Goal: Task Accomplishment & Management: Manage account settings

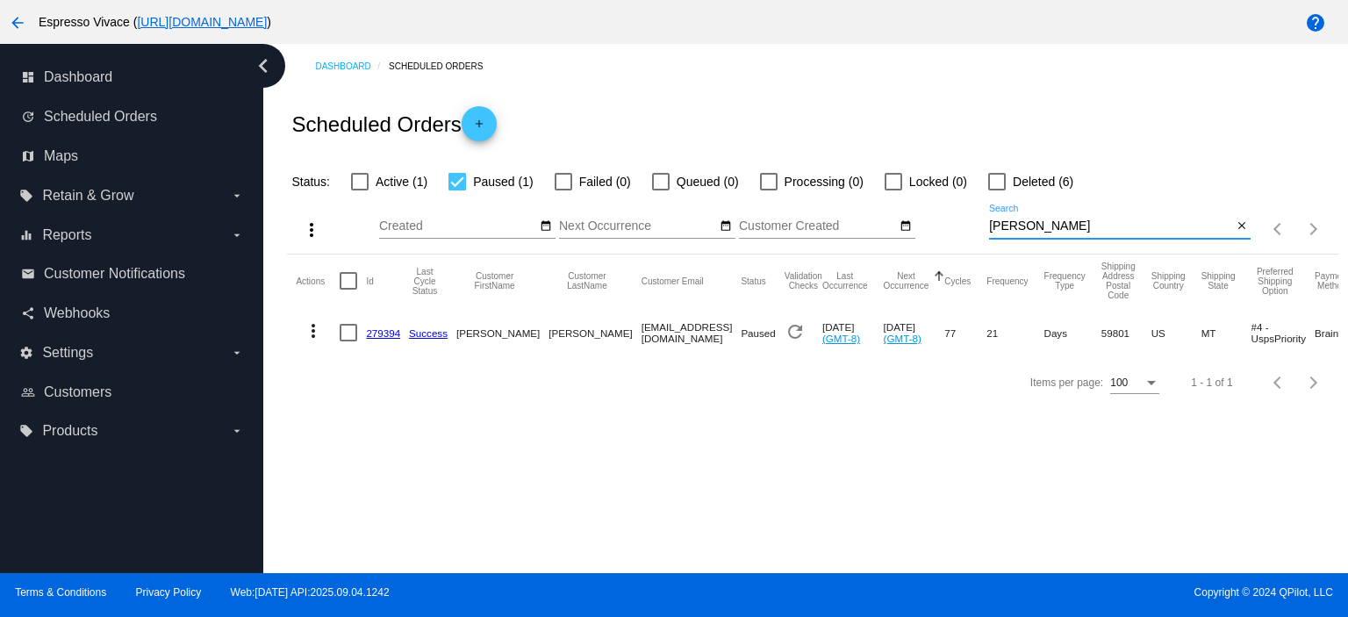
drag, startPoint x: 1093, startPoint y: 226, endPoint x: 918, endPoint y: 231, distance: 174.7
click at [919, 231] on div "more_vert Sep Jan Feb Mar [DATE]" at bounding box center [812, 223] width 1051 height 62
paste input "[EMAIL_ADDRESS][DOMAIN_NAME]"
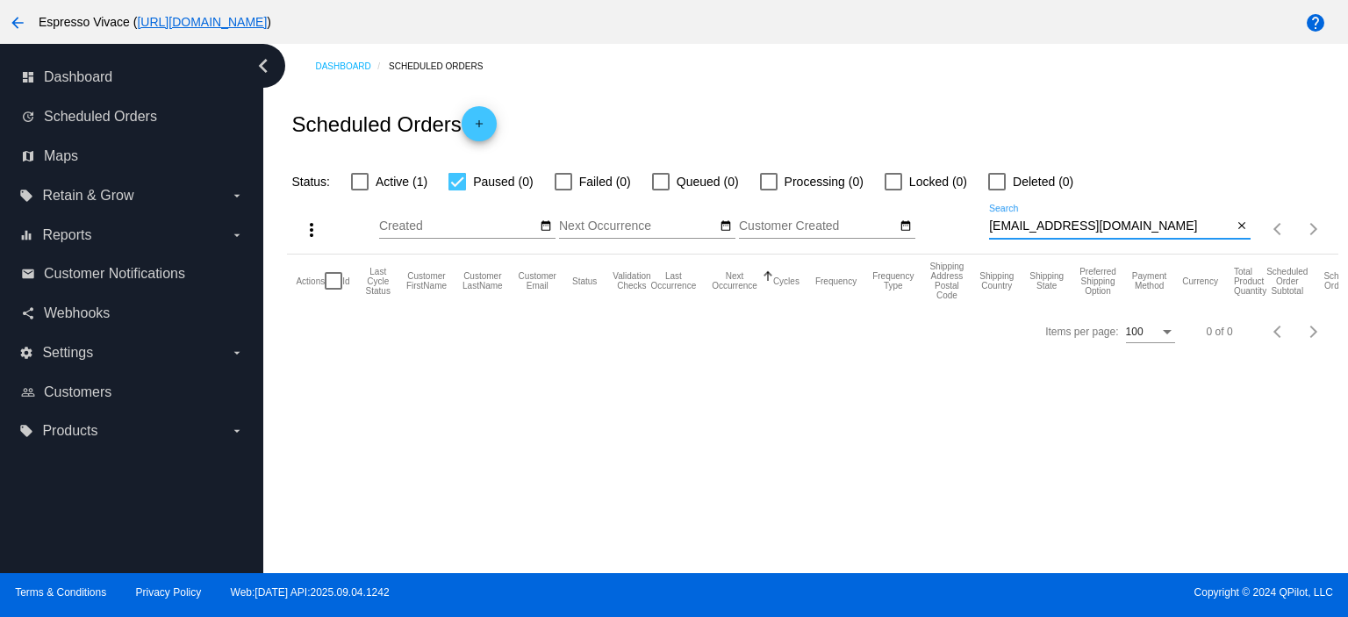
type input "[EMAIL_ADDRESS][DOMAIN_NAME]"
click at [357, 186] on div at bounding box center [360, 182] width 18 height 18
click at [359, 190] on input "Active (1)" at bounding box center [359, 190] width 1 height 1
checkbox input "true"
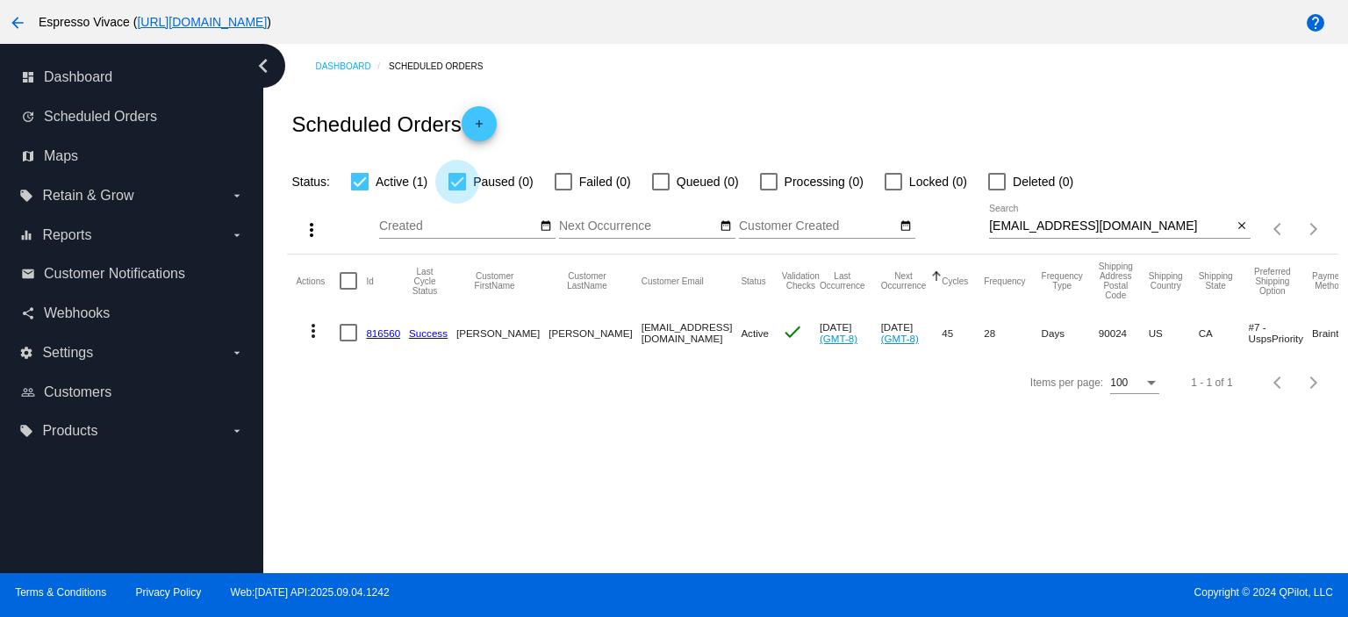
click at [458, 180] on div at bounding box center [458, 182] width 18 height 18
click at [457, 190] on input "Paused (0)" at bounding box center [456, 190] width 1 height 1
checkbox input "false"
click at [386, 331] on link "816560" at bounding box center [383, 332] width 34 height 11
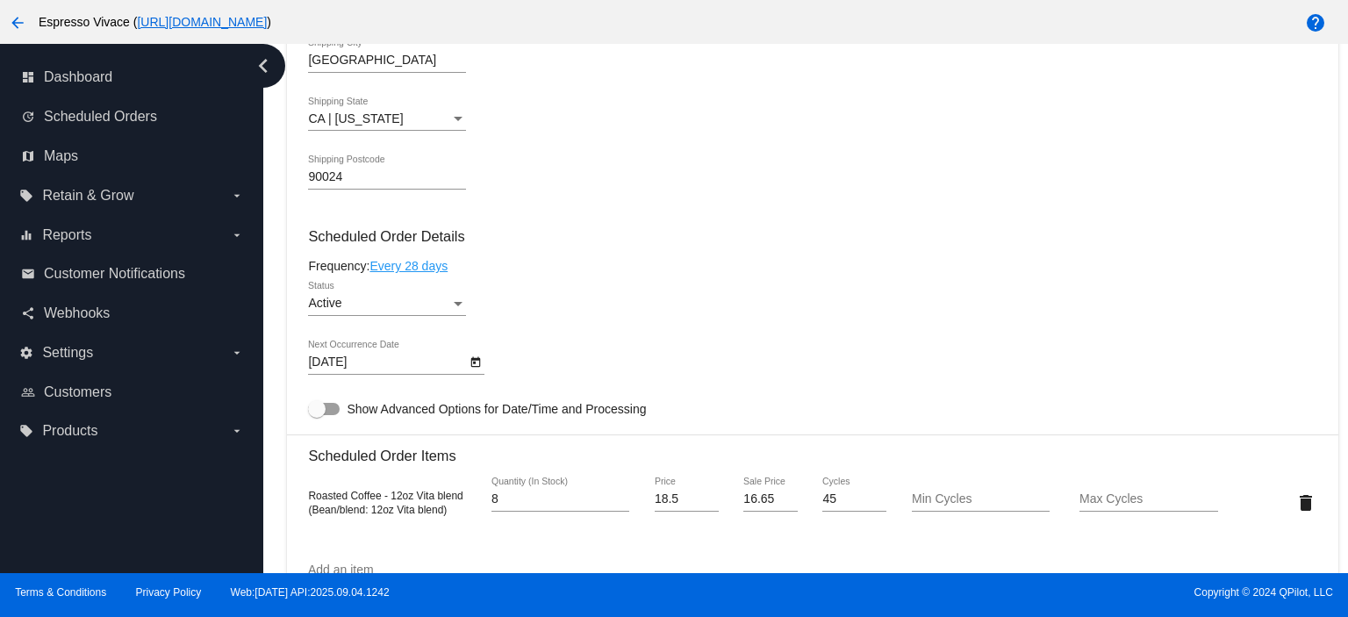
scroll to position [965, 0]
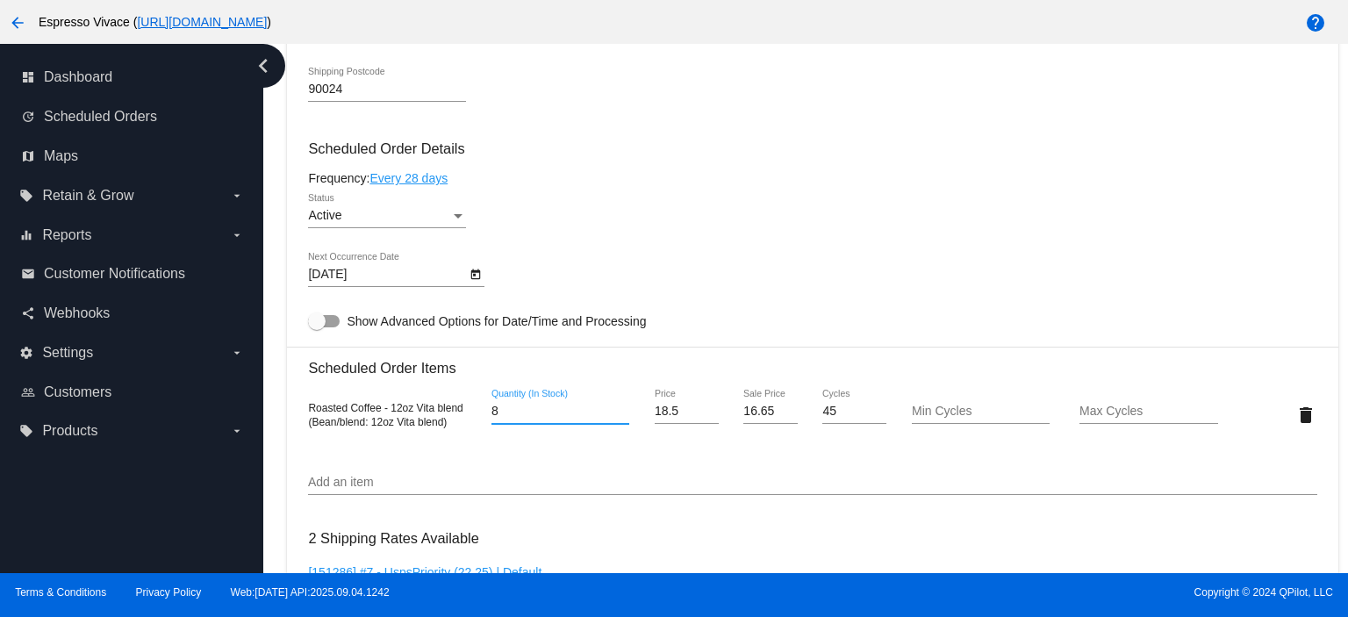
drag, startPoint x: 540, startPoint y: 415, endPoint x: 482, endPoint y: 419, distance: 58.0
click at [482, 419] on div "8 Quantity (In Stock)" at bounding box center [561, 415] width 169 height 50
type input "3"
click at [467, 279] on mat-card "Customer 5661930: [PERSON_NAME] [EMAIL_ADDRESS][DOMAIN_NAME] Customer Shipping …" at bounding box center [812, 372] width 1051 height 1755
click at [479, 280] on icon "Open calendar" at bounding box center [476, 274] width 10 height 11
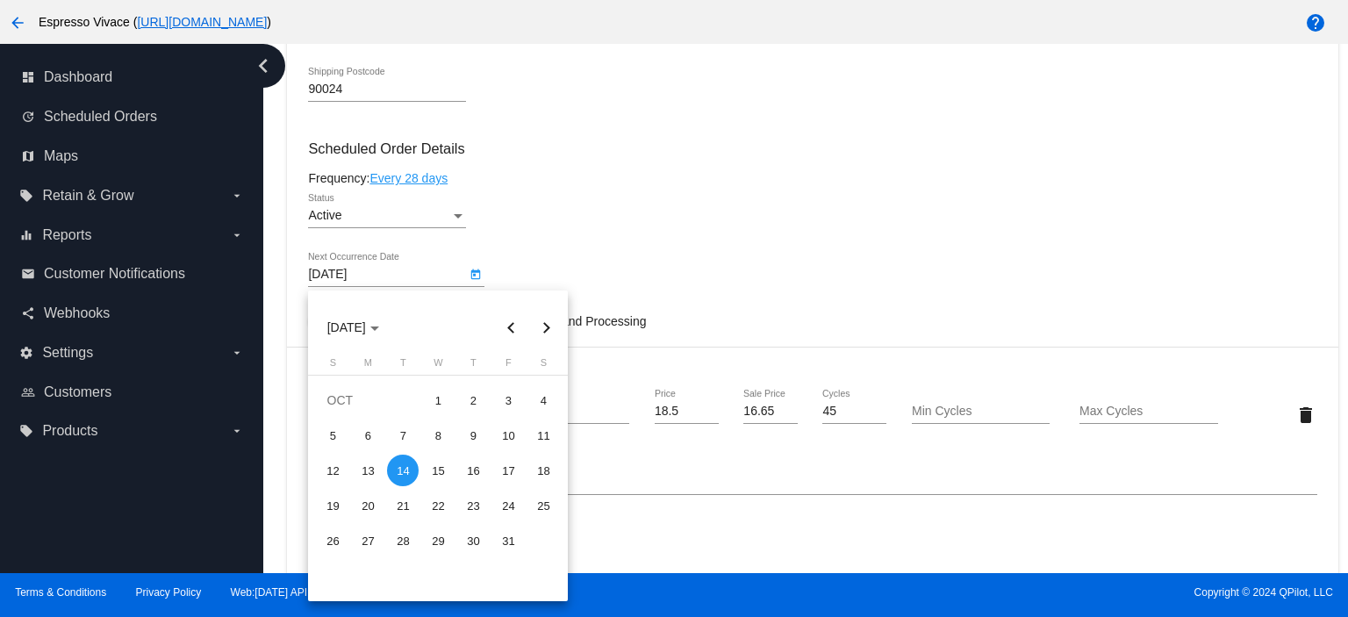
click at [510, 329] on button "Previous month" at bounding box center [510, 327] width 35 height 35
click at [407, 542] on div "23" at bounding box center [403, 541] width 32 height 32
type input "[DATE]"
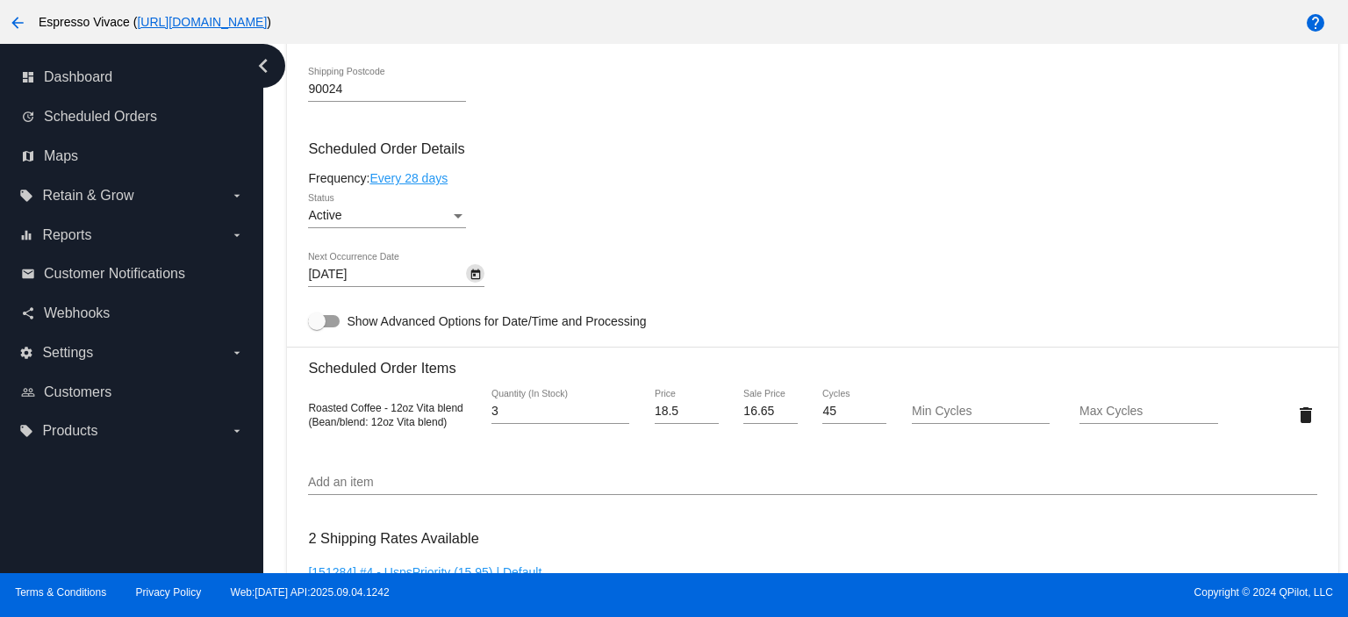
click at [425, 182] on link "Every 28 days" at bounding box center [409, 178] width 78 height 14
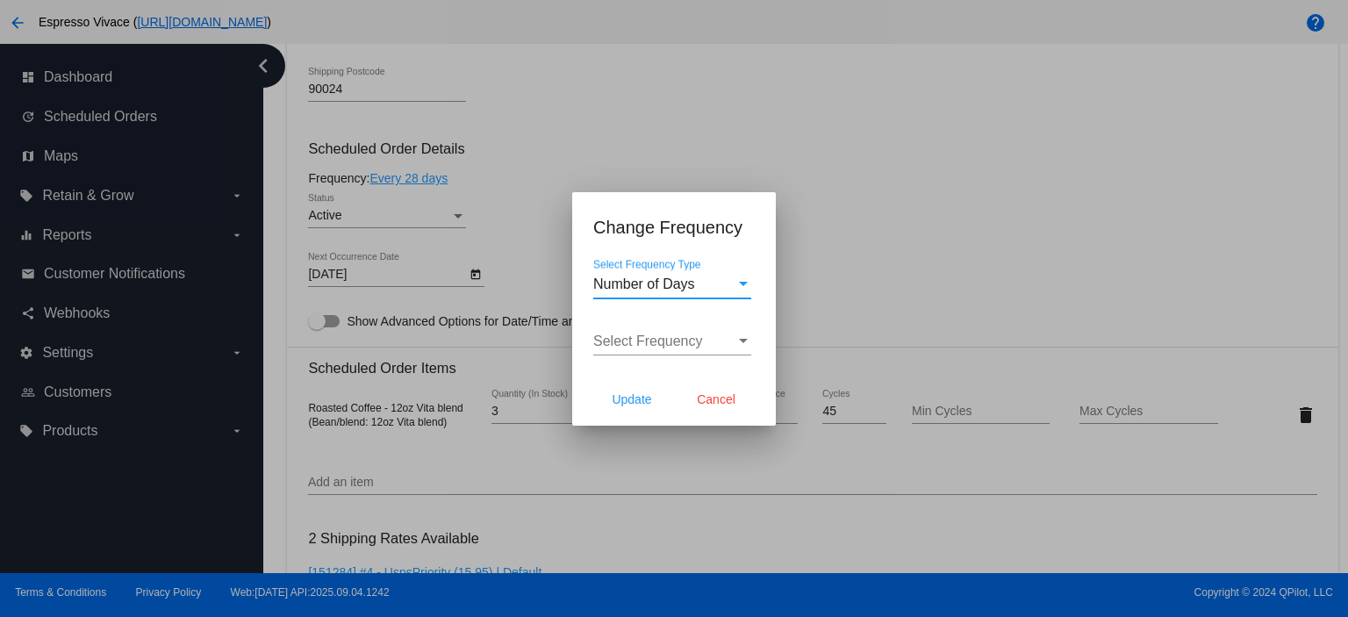
click at [656, 330] on div "Select Frequency Select Frequency" at bounding box center [672, 335] width 158 height 39
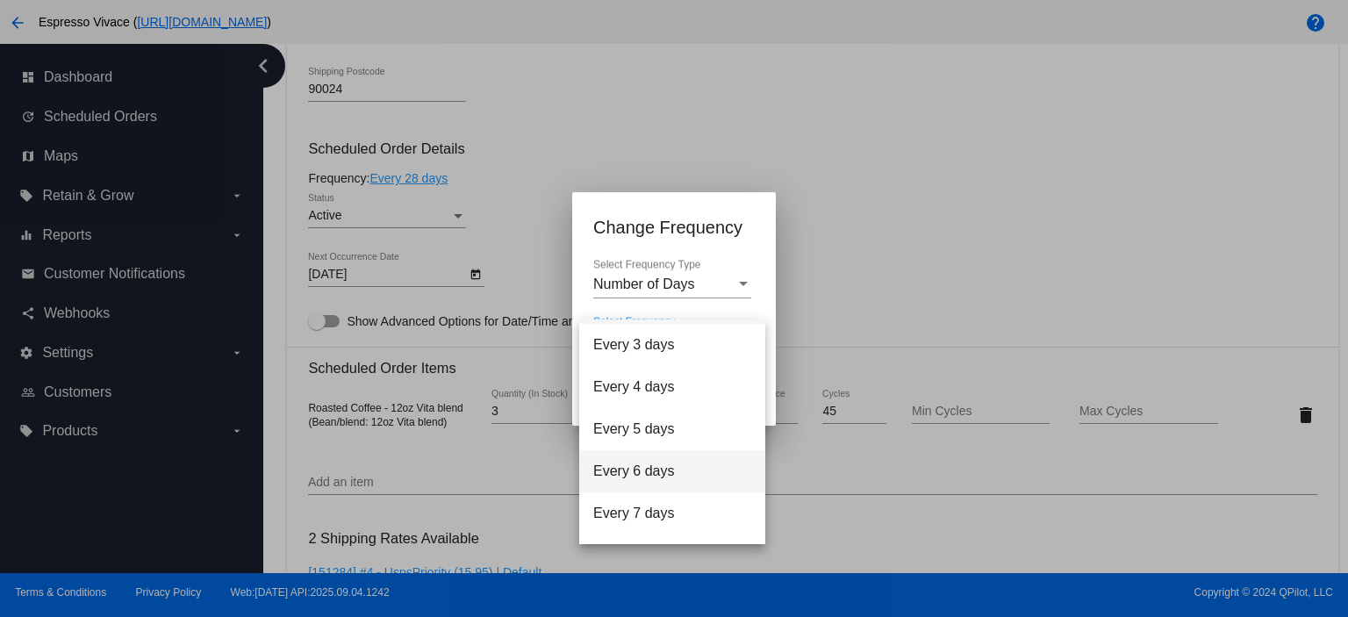
scroll to position [70, 0]
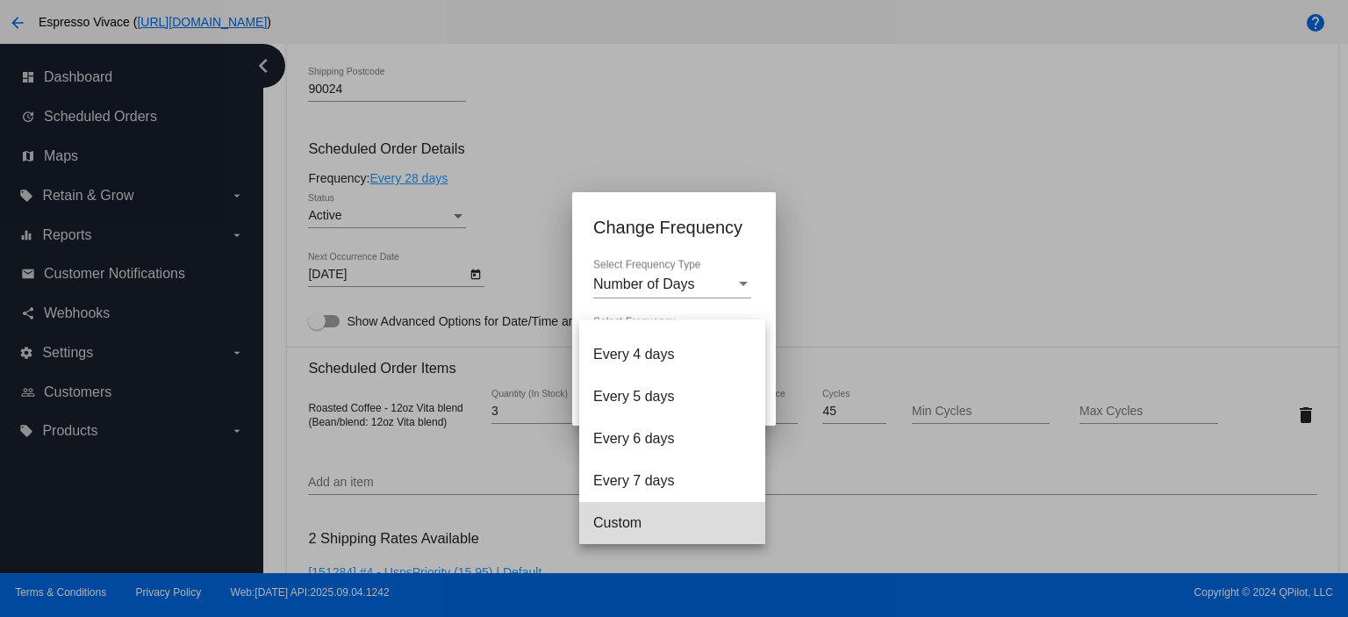
click at [679, 518] on span "Custom" at bounding box center [672, 523] width 158 height 42
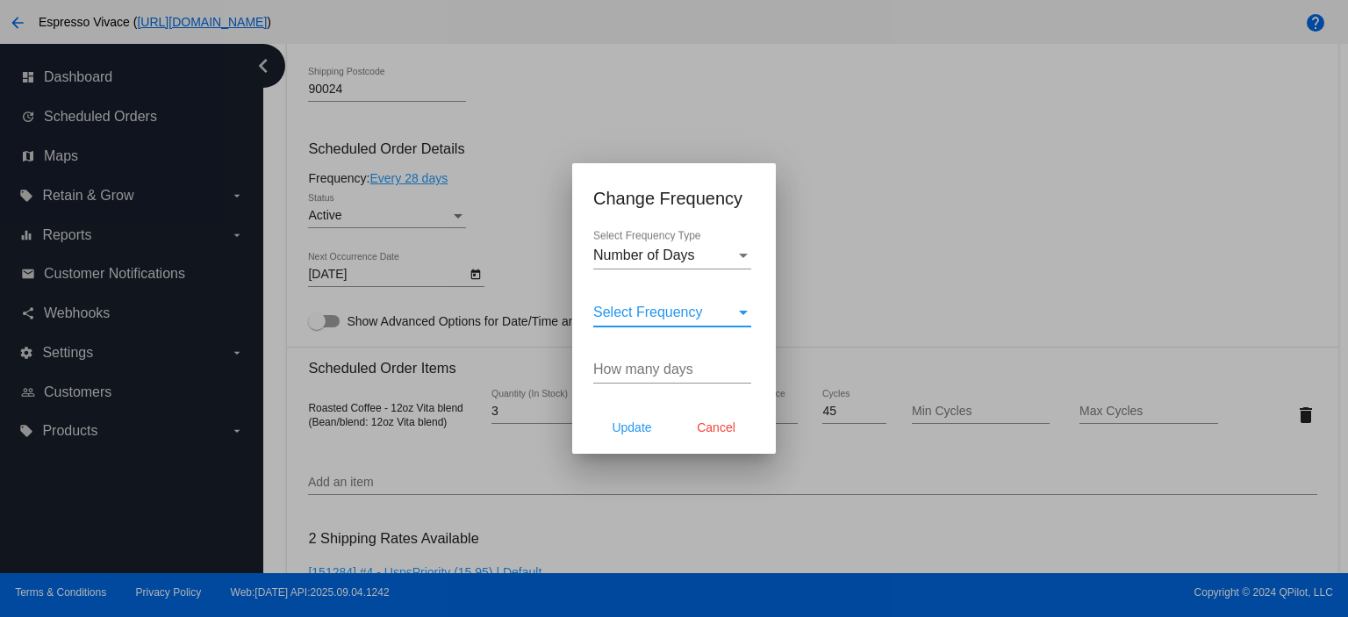
click at [673, 370] on input "How many days" at bounding box center [672, 370] width 158 height 16
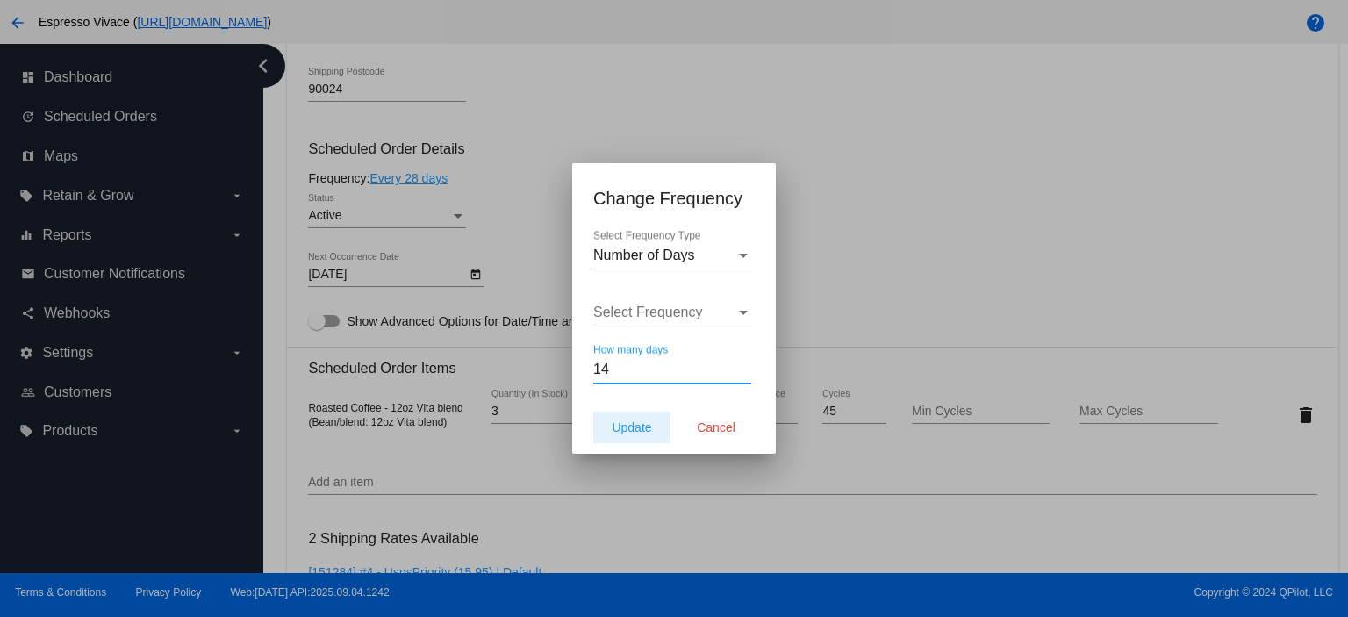
type input "14"
click at [630, 423] on span "Update" at bounding box center [631, 427] width 39 height 14
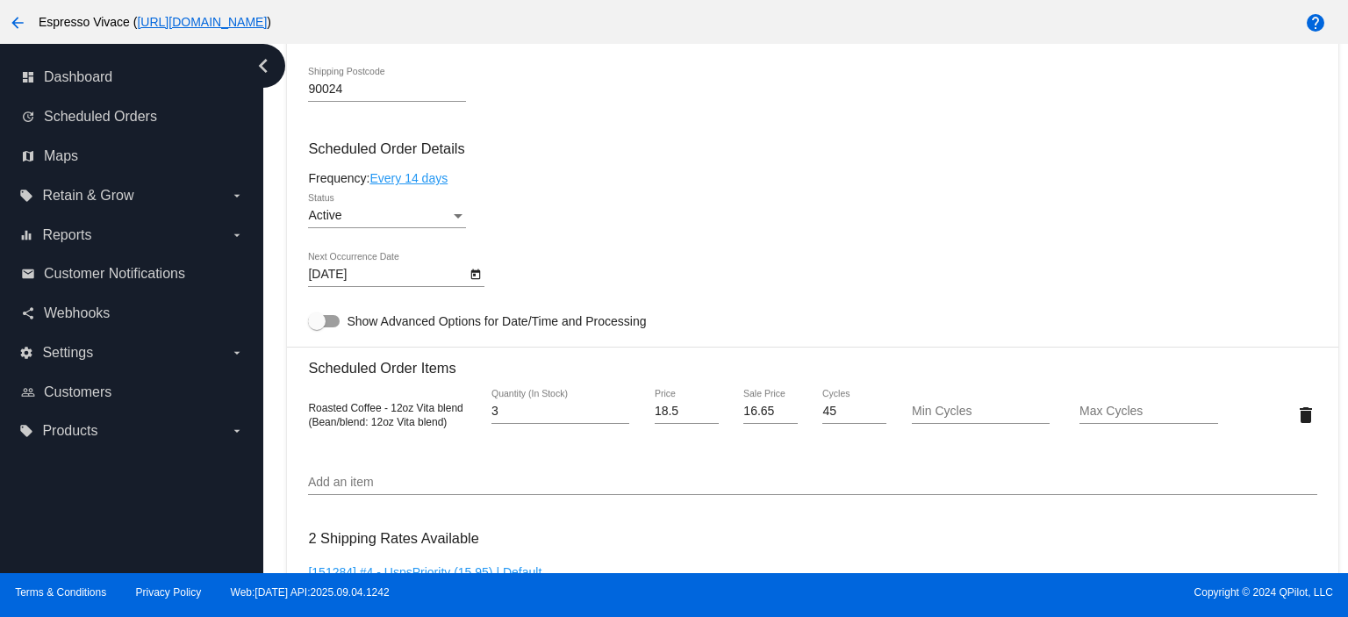
click at [470, 274] on icon "Open calendar" at bounding box center [476, 274] width 12 height 21
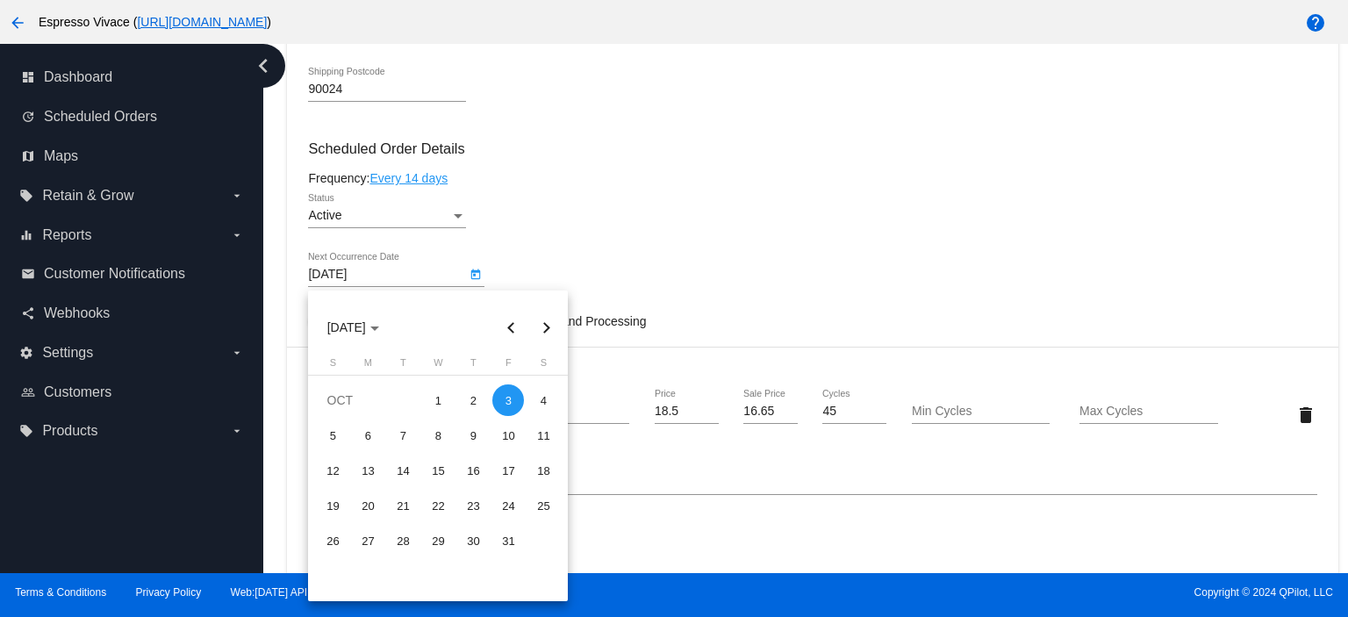
click at [506, 326] on button "Previous month" at bounding box center [510, 327] width 35 height 35
click at [404, 536] on div "23" at bounding box center [403, 541] width 32 height 32
type input "[DATE]"
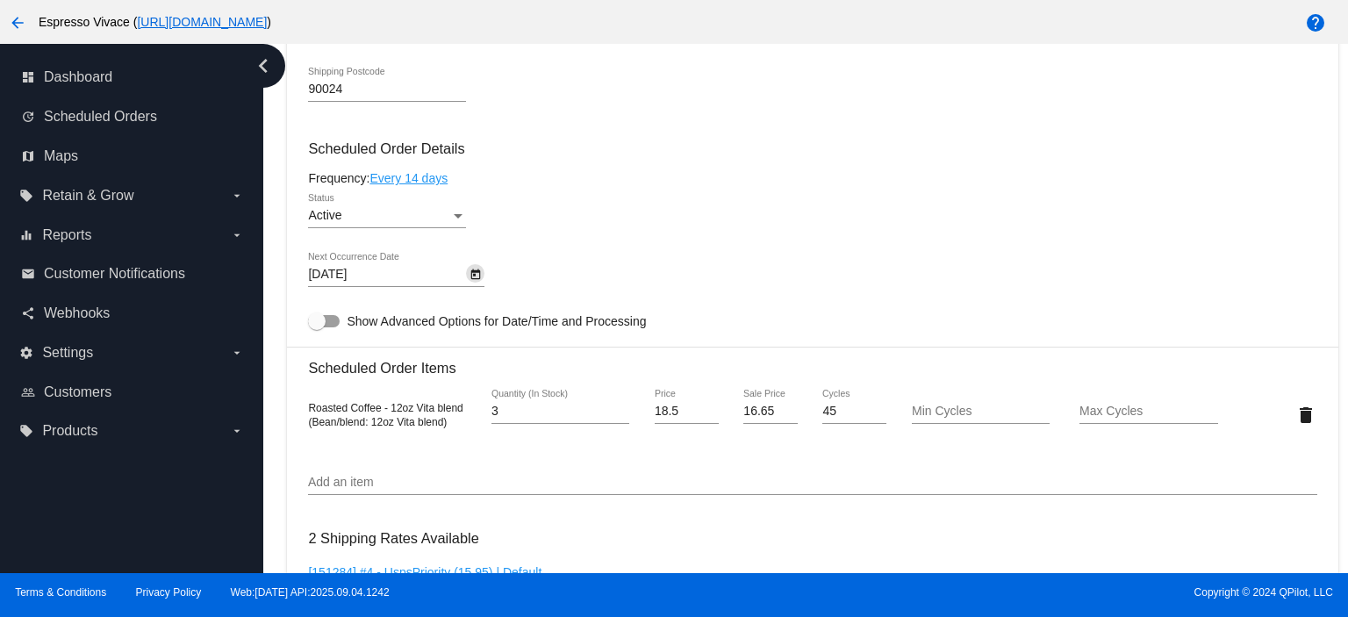
click at [338, 322] on div at bounding box center [324, 321] width 32 height 12
click at [317, 327] on input "Show Advanced Options for Date/Time and Processing" at bounding box center [316, 327] width 1 height 1
checkbox input "true"
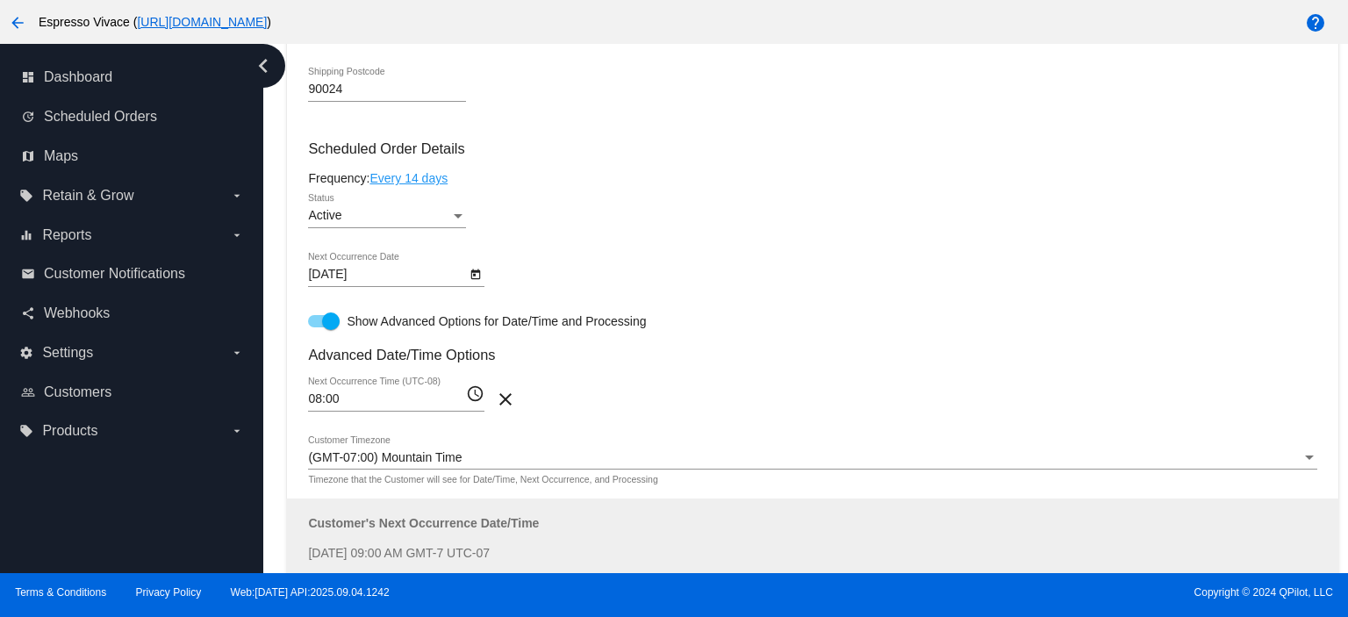
click at [391, 275] on body "arrow_back Espresso Vivace ( [URL][DOMAIN_NAME] ) help dashboard Dashboard upda…" at bounding box center [674, 308] width 1348 height 617
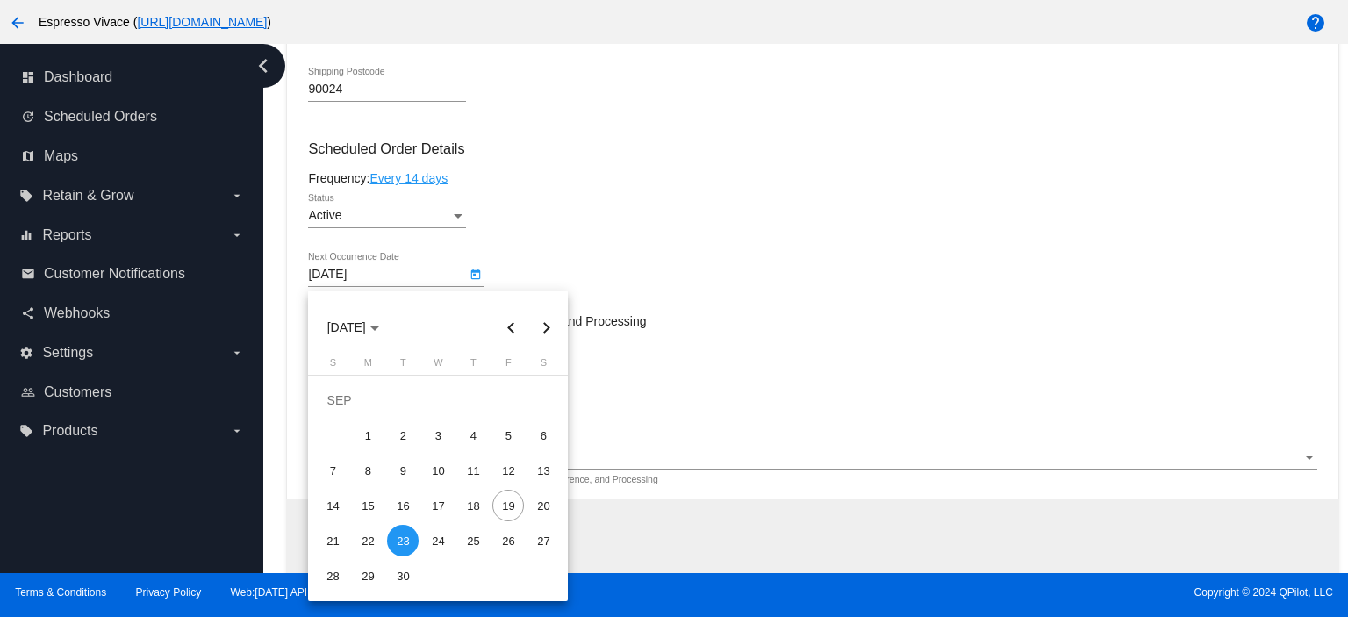
click at [402, 535] on div "23" at bounding box center [403, 541] width 32 height 32
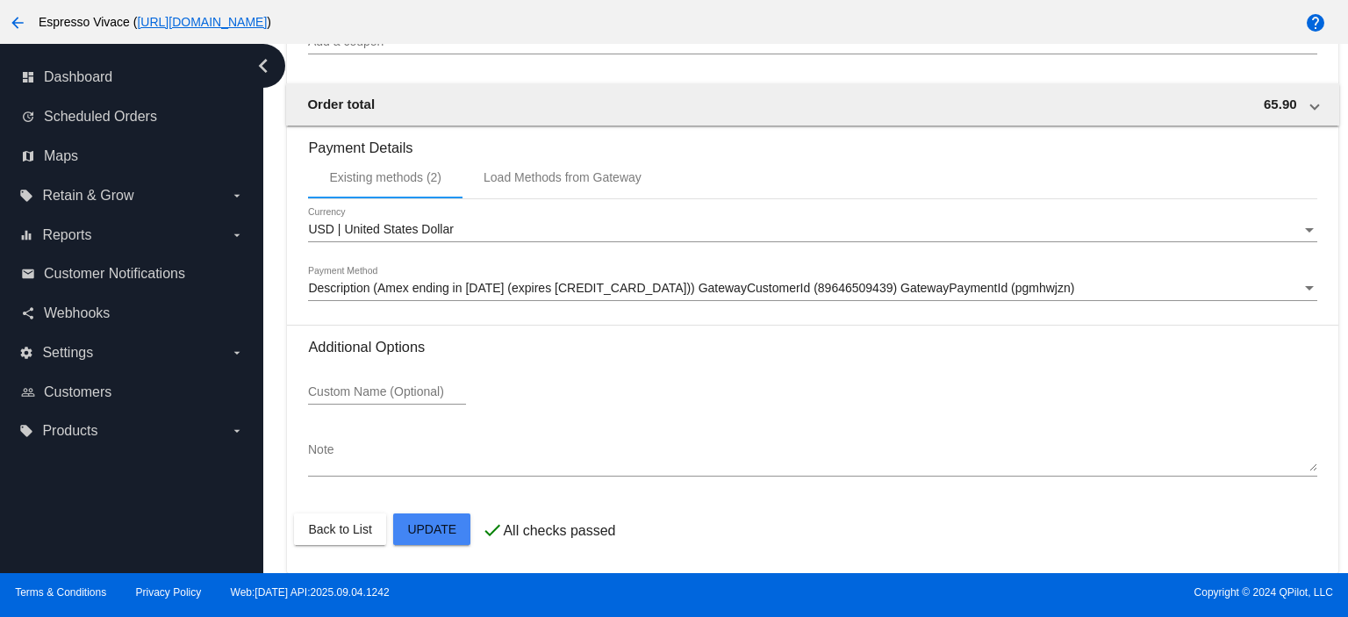
scroll to position [2045, 0]
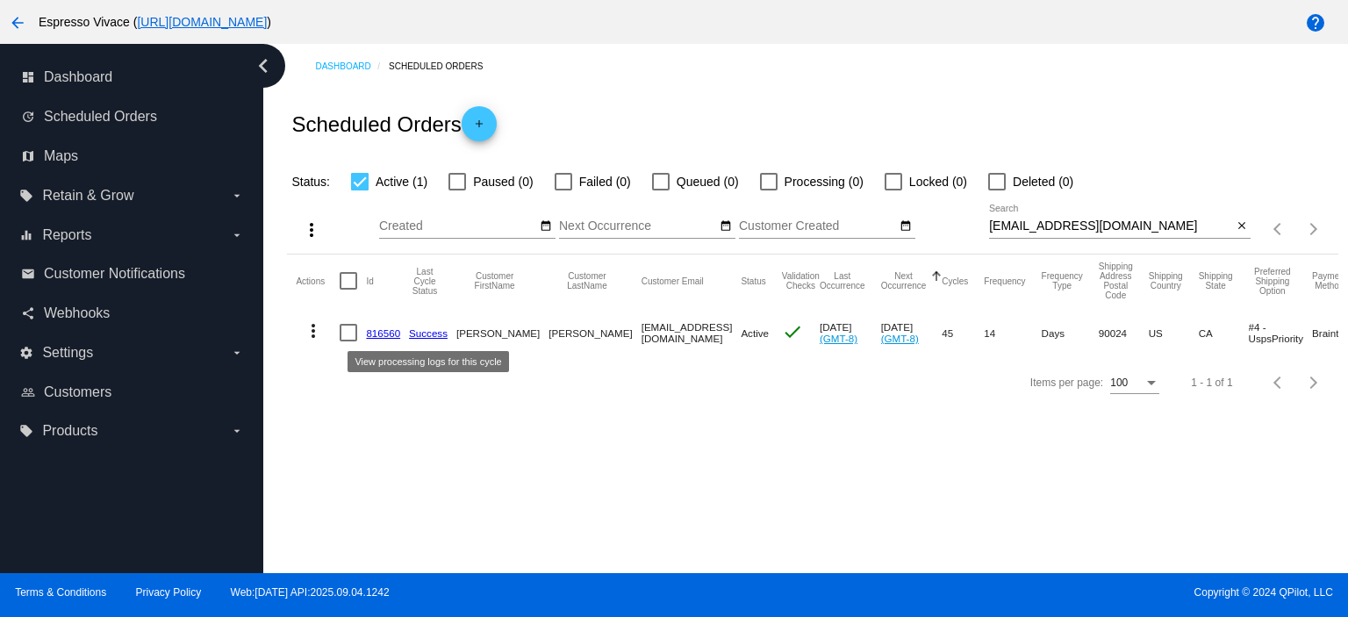
click at [386, 334] on link "816560" at bounding box center [383, 332] width 34 height 11
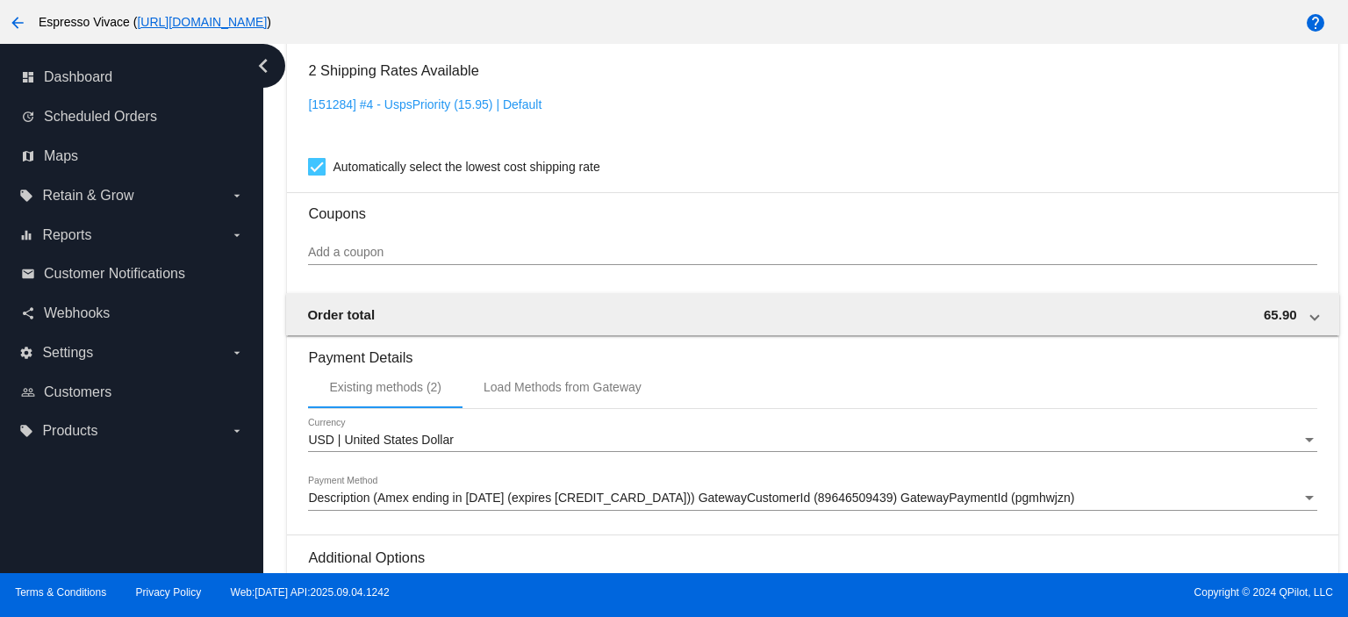
scroll to position [1647, 0]
